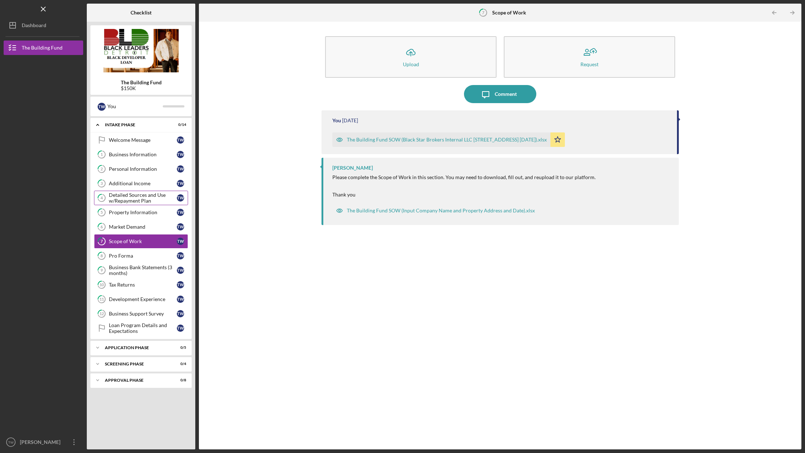
click at [141, 196] on div "Detailed Sources and Use w/Repayment Plan" at bounding box center [143, 198] width 68 height 12
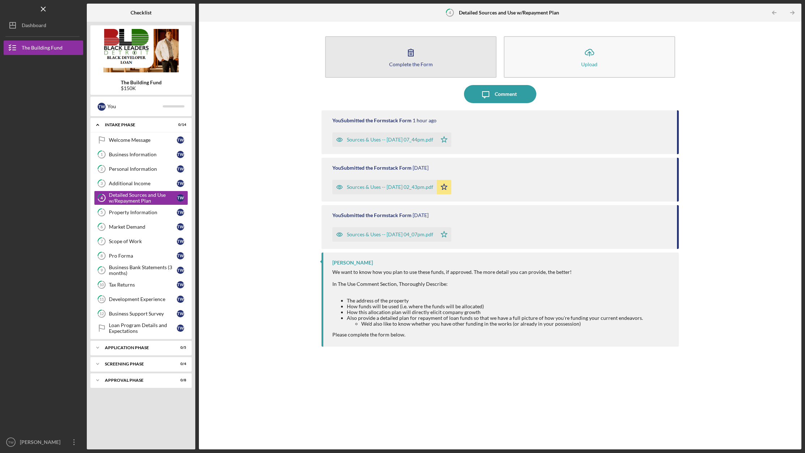
click at [440, 57] on button "Complete the Form Form" at bounding box center [410, 57] width 171 height 42
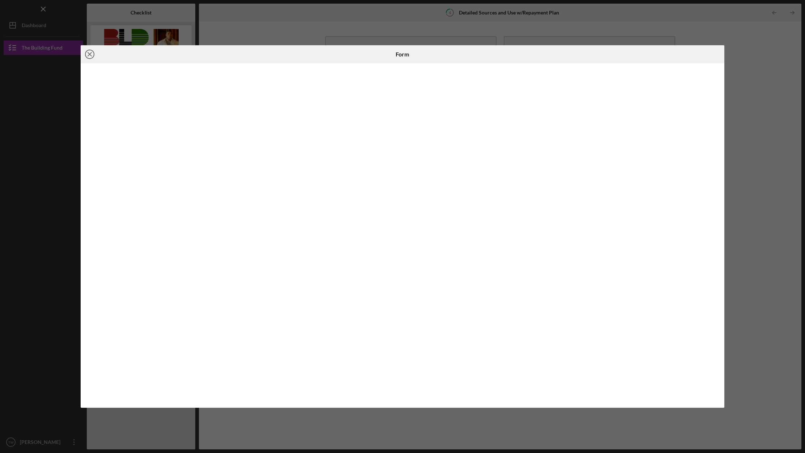
click at [88, 54] on icon "Icon/Close" at bounding box center [90, 54] width 18 height 18
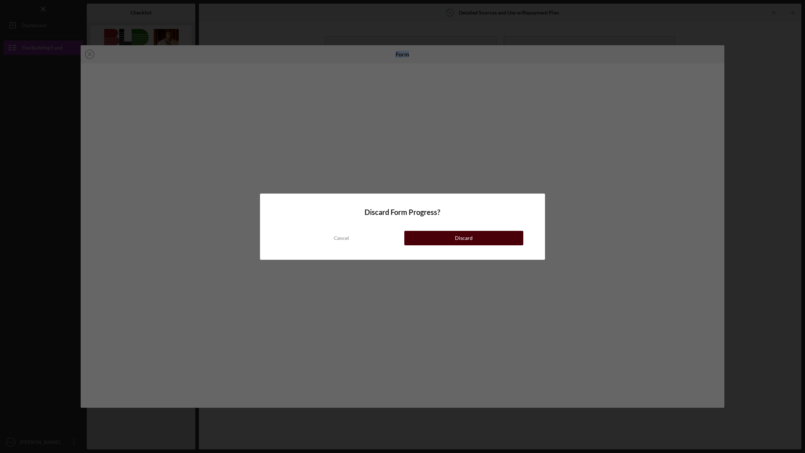
click at [446, 237] on button "Discard" at bounding box center [463, 238] width 119 height 14
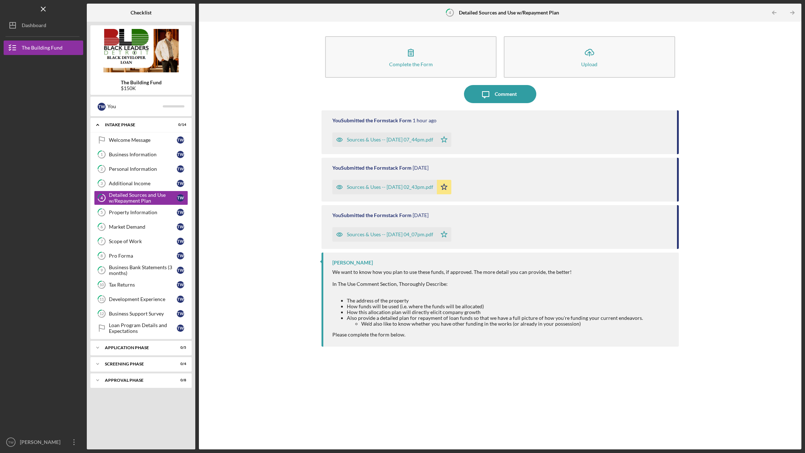
click at [412, 137] on div "Sources & Uses -- [DATE] 07_44pm.pdf" at bounding box center [390, 140] width 86 height 6
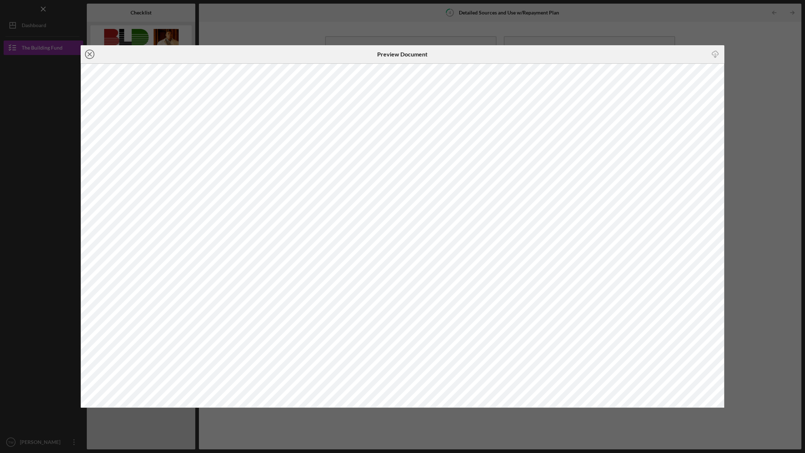
click at [88, 56] on line at bounding box center [90, 54] width 4 height 4
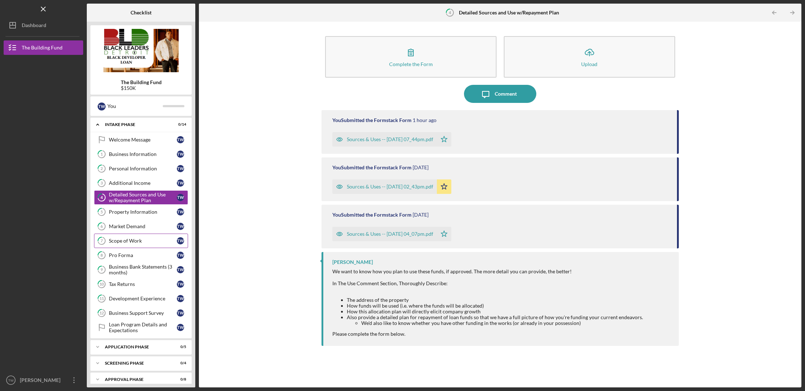
click at [137, 241] on div "Scope of Work" at bounding box center [143, 241] width 68 height 6
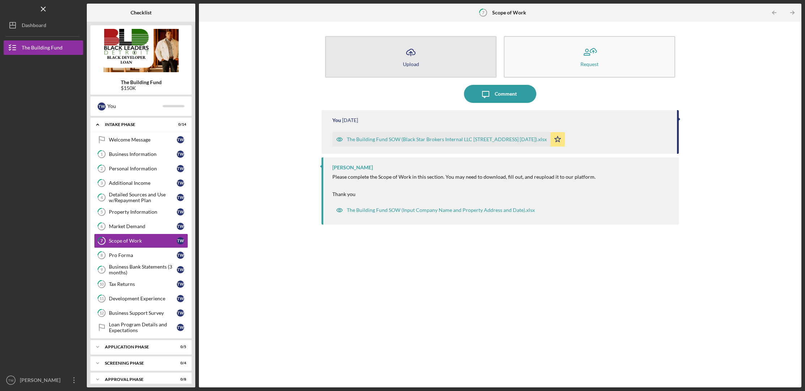
click at [436, 54] on button "Icon/Upload Upload" at bounding box center [410, 57] width 171 height 42
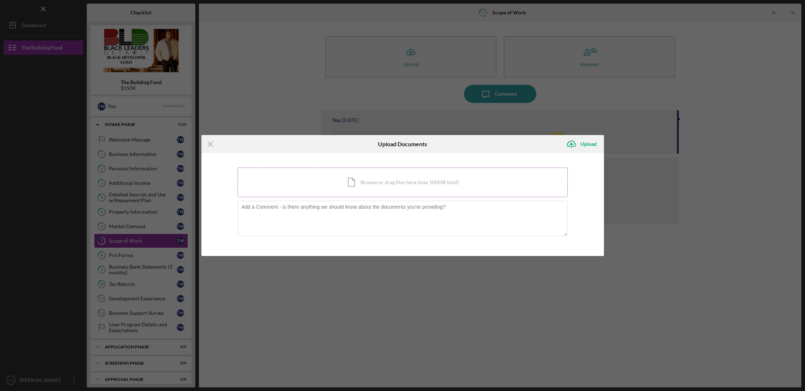
click at [361, 180] on div "Icon/Document Browse or drag files here (max 100MB total) Tap to choose files o…" at bounding box center [402, 183] width 330 height 30
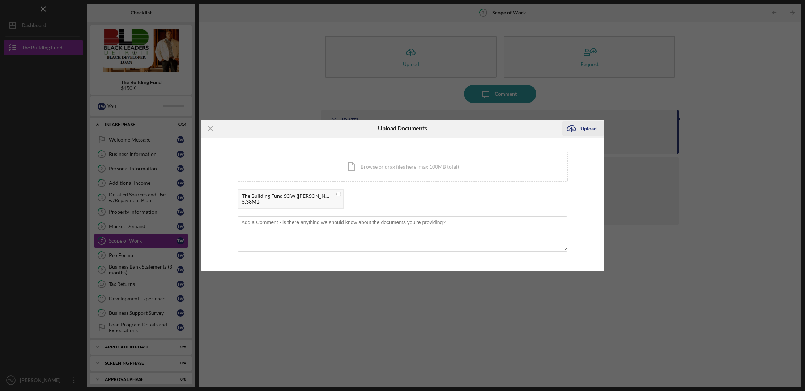
click at [580, 128] on div "Upload" at bounding box center [588, 128] width 16 height 14
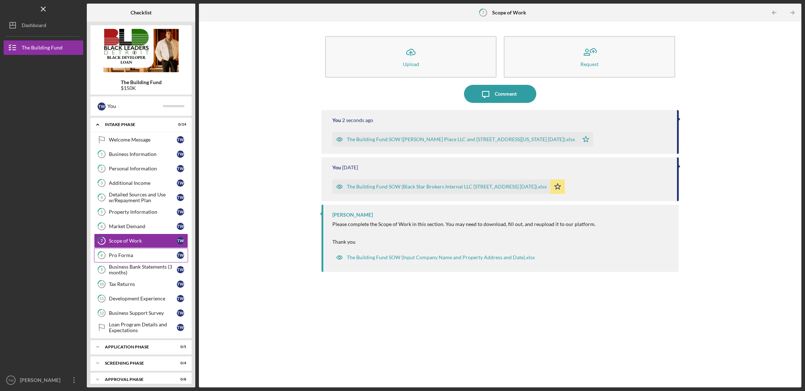
click at [138, 255] on div "Pro Forma" at bounding box center [143, 256] width 68 height 6
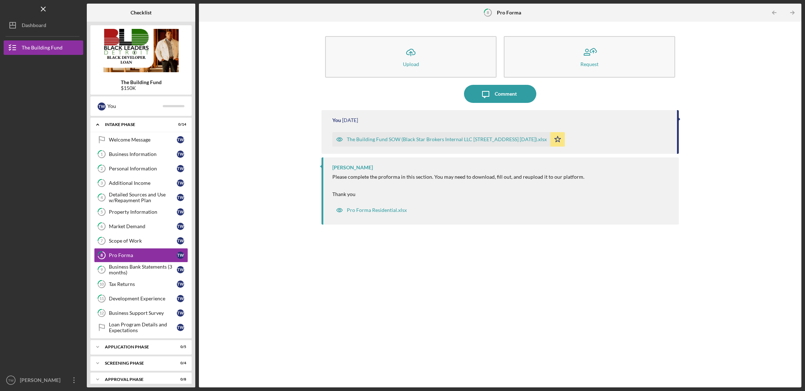
click at [480, 139] on div "The Building Fund SOW (Black Star Brokers Internal LLC [STREET_ADDRESS] [DATE])…" at bounding box center [447, 140] width 200 height 6
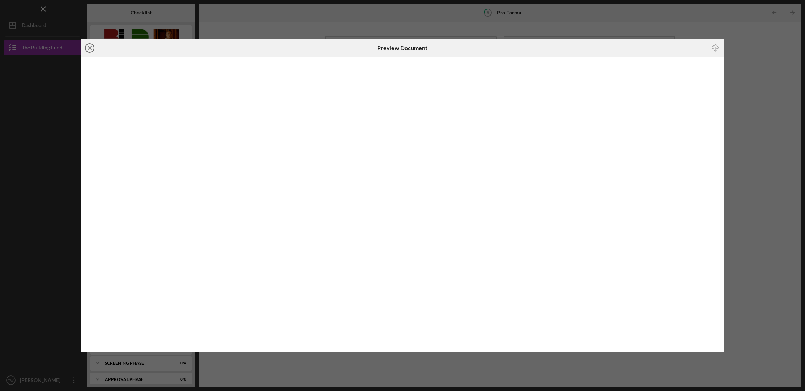
click at [86, 50] on circle at bounding box center [89, 48] width 9 height 9
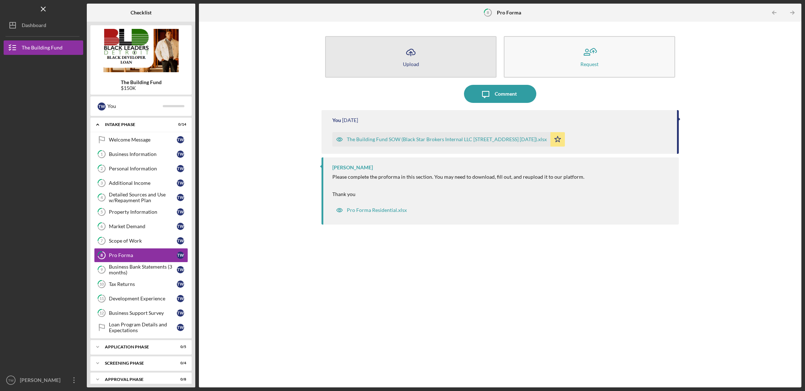
click at [440, 63] on button "Icon/Upload Upload" at bounding box center [410, 57] width 171 height 42
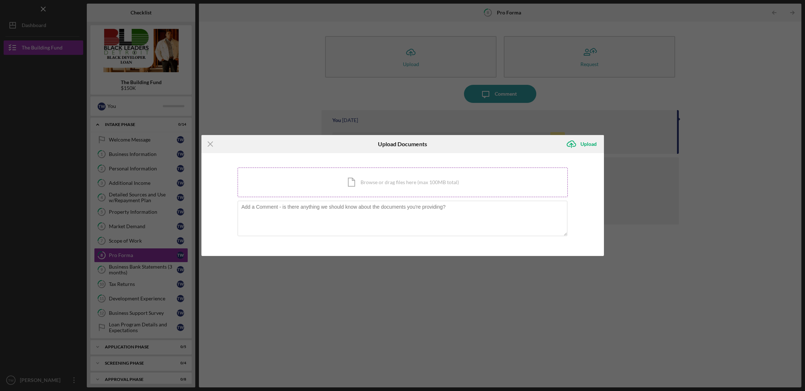
click at [397, 179] on div "Icon/Document Browse or drag files here (max 100MB total) Tap to choose files o…" at bounding box center [402, 183] width 330 height 30
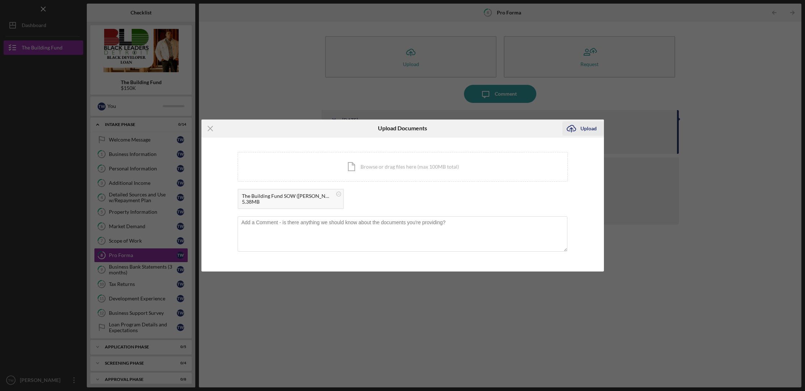
click at [575, 130] on icon "Icon/Upload" at bounding box center [571, 129] width 18 height 18
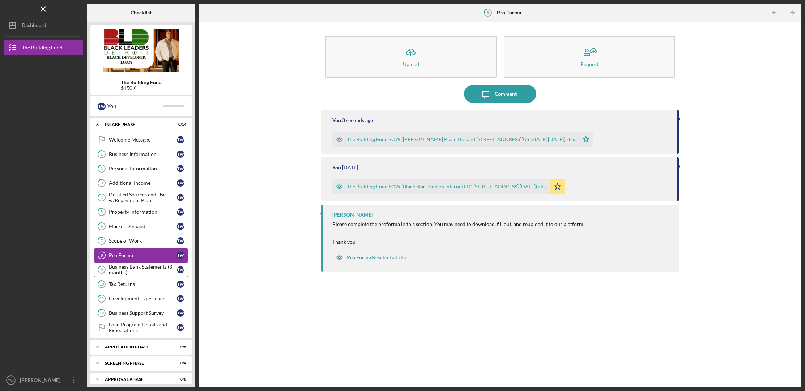
click at [145, 266] on div "Business Bank Statements (3 months)" at bounding box center [143, 270] width 68 height 12
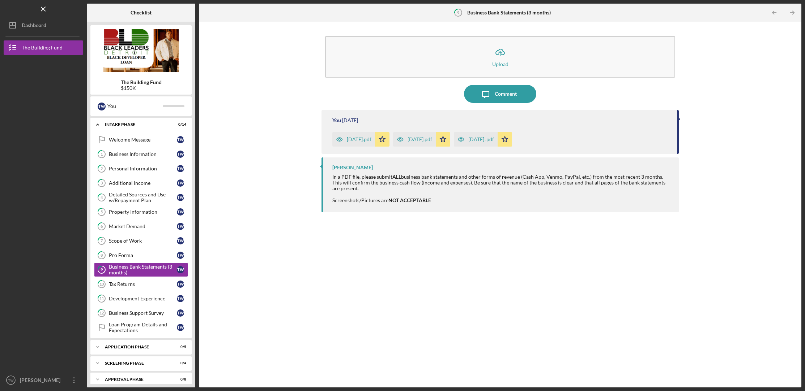
click at [368, 139] on div "[DATE].pdf" at bounding box center [359, 140] width 25 height 6
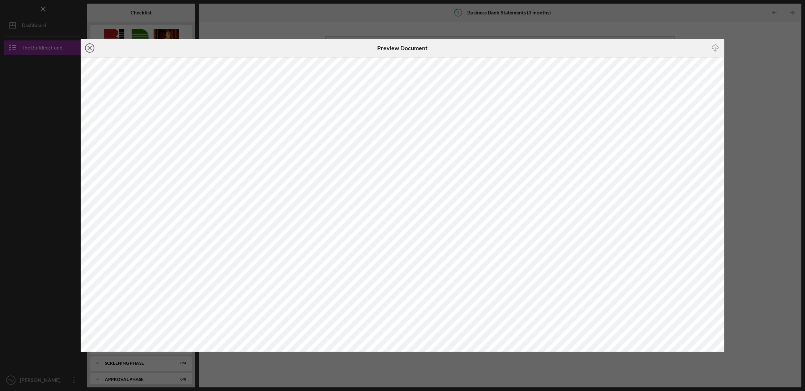
click at [87, 45] on circle at bounding box center [89, 48] width 9 height 9
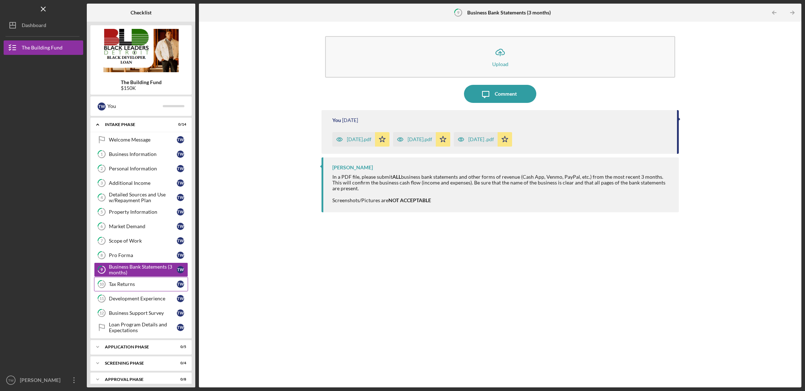
click at [149, 283] on div "Tax Returns" at bounding box center [143, 285] width 68 height 6
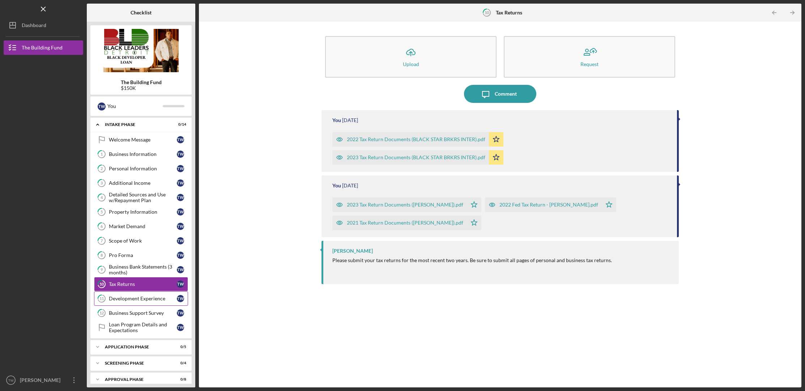
click at [143, 299] on div "Development Experience" at bounding box center [143, 299] width 68 height 6
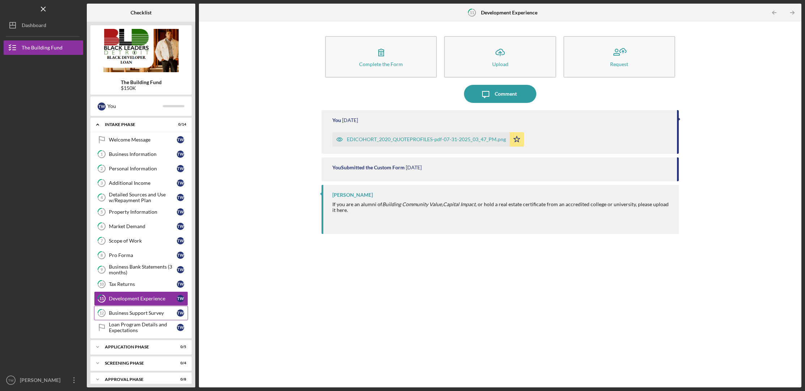
click at [146, 310] on div "Business Support Survey" at bounding box center [143, 313] width 68 height 6
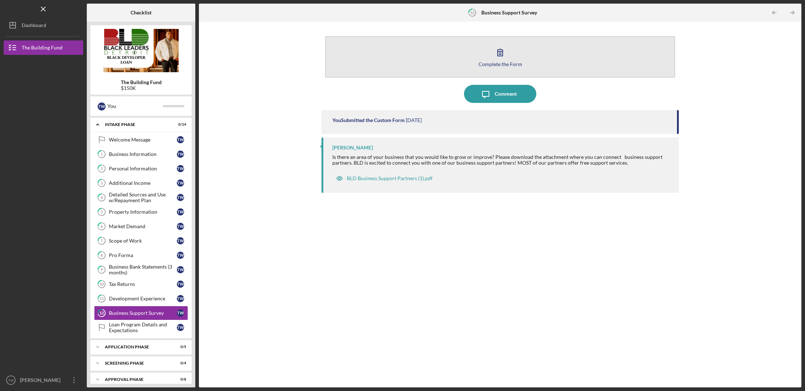
click at [428, 69] on button "Complete the Form Form" at bounding box center [500, 57] width 350 height 42
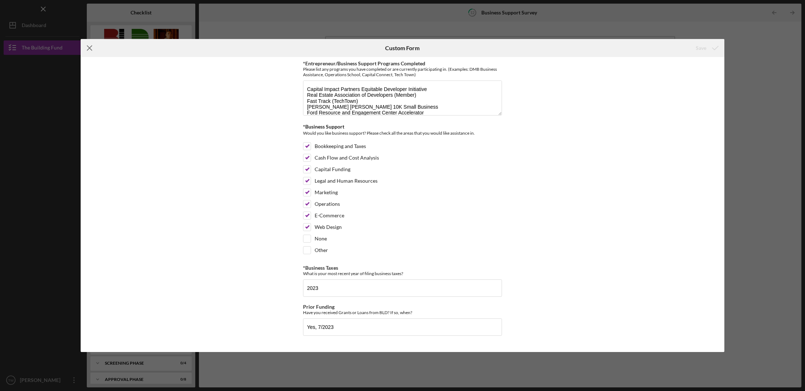
click at [91, 47] on line at bounding box center [89, 48] width 5 height 5
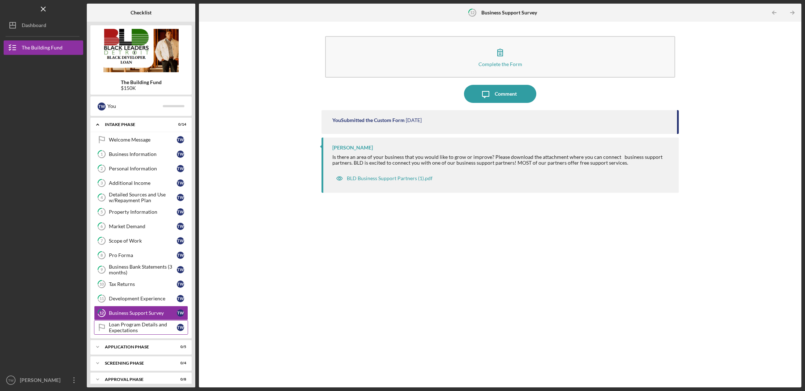
click at [139, 327] on div "Loan Program Details and Expectations" at bounding box center [143, 328] width 68 height 12
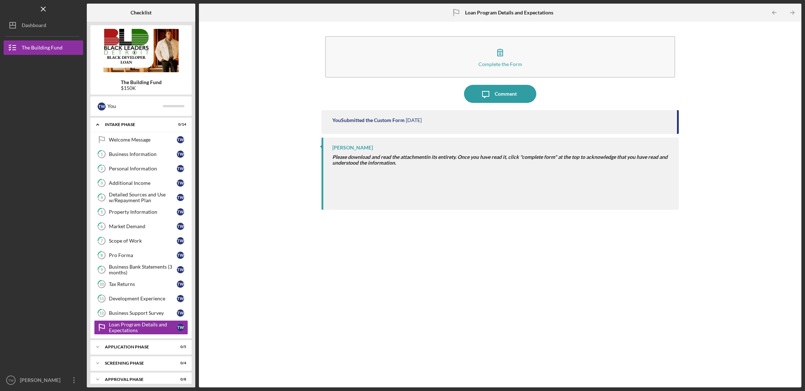
drag, startPoint x: 526, startPoint y: 269, endPoint x: 561, endPoint y: 233, distance: 50.6
click at [528, 267] on div "You Submitted the Custom Form [DATE] [PERSON_NAME] Please download and read the…" at bounding box center [499, 243] width 357 height 267
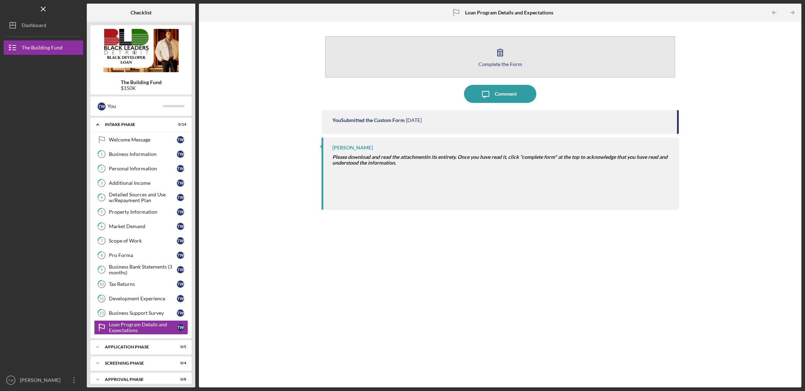
click at [507, 67] on button "Complete the Form Form" at bounding box center [500, 57] width 350 height 42
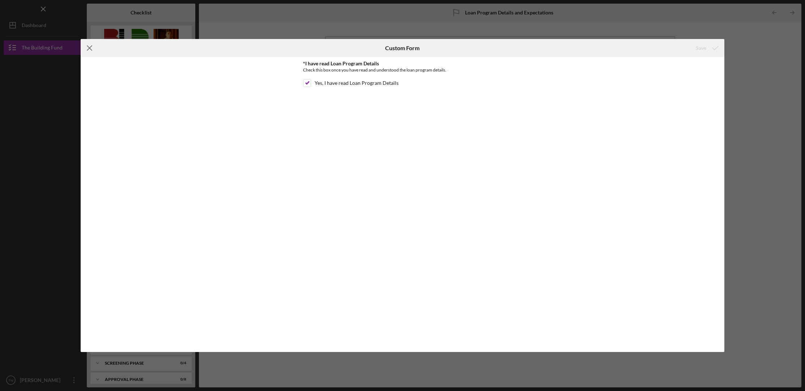
click at [89, 48] on line at bounding box center [89, 48] width 5 height 5
